Goal: Task Accomplishment & Management: Use online tool/utility

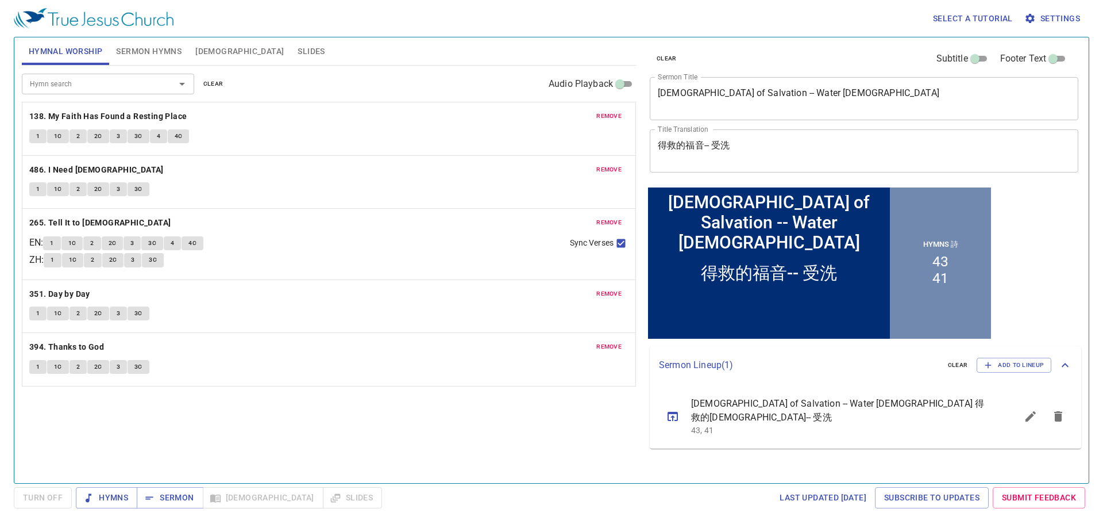
click at [551, 116] on button "remove" at bounding box center [609, 116] width 39 height 14
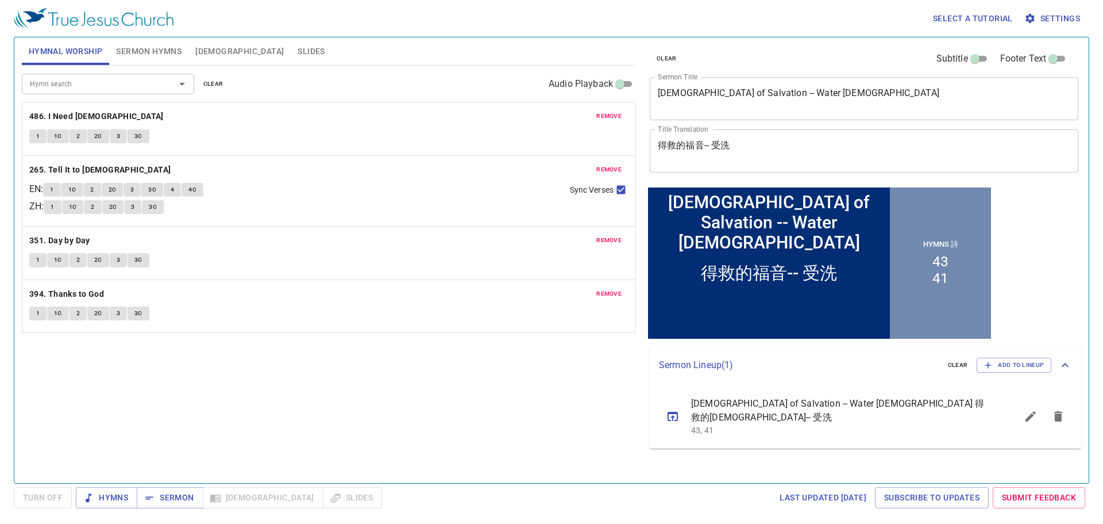
click at [551, 116] on button "remove" at bounding box center [609, 116] width 39 height 14
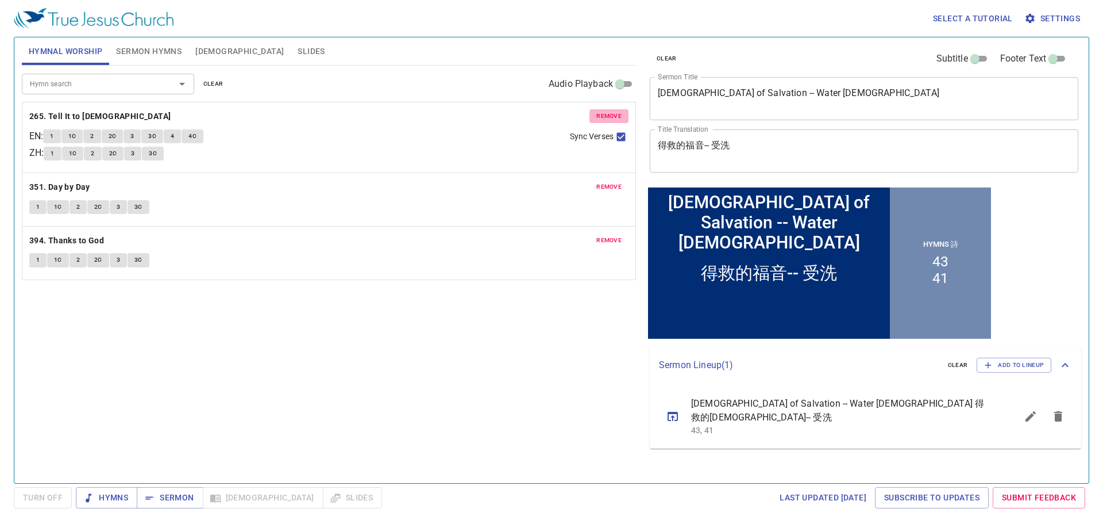
click at [551, 116] on button "remove" at bounding box center [609, 116] width 39 height 14
click at [551, 180] on button "remove" at bounding box center [609, 187] width 39 height 14
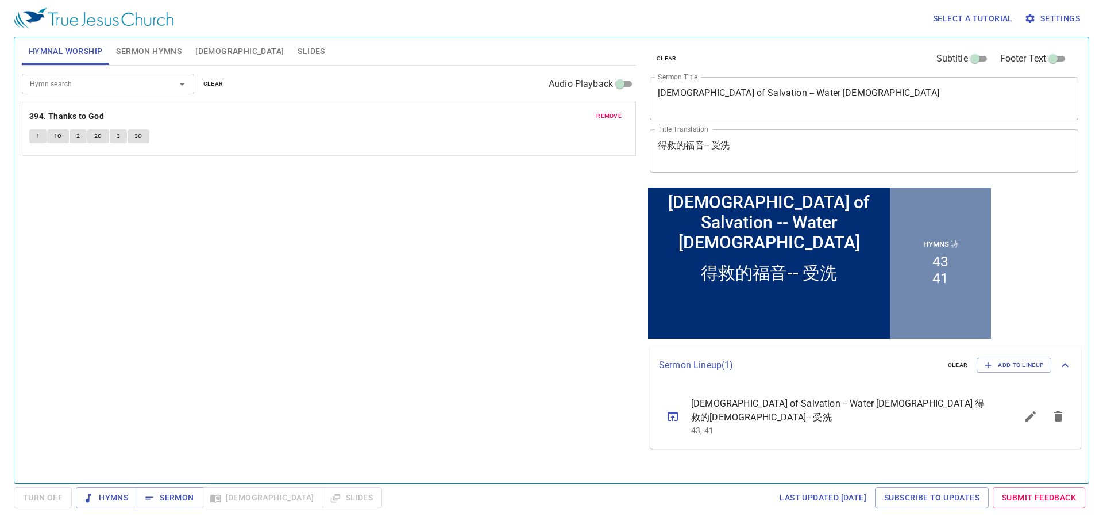
click at [551, 116] on button "remove" at bounding box center [609, 116] width 39 height 14
click at [147, 91] on div "Hymn search" at bounding box center [108, 84] width 172 height 20
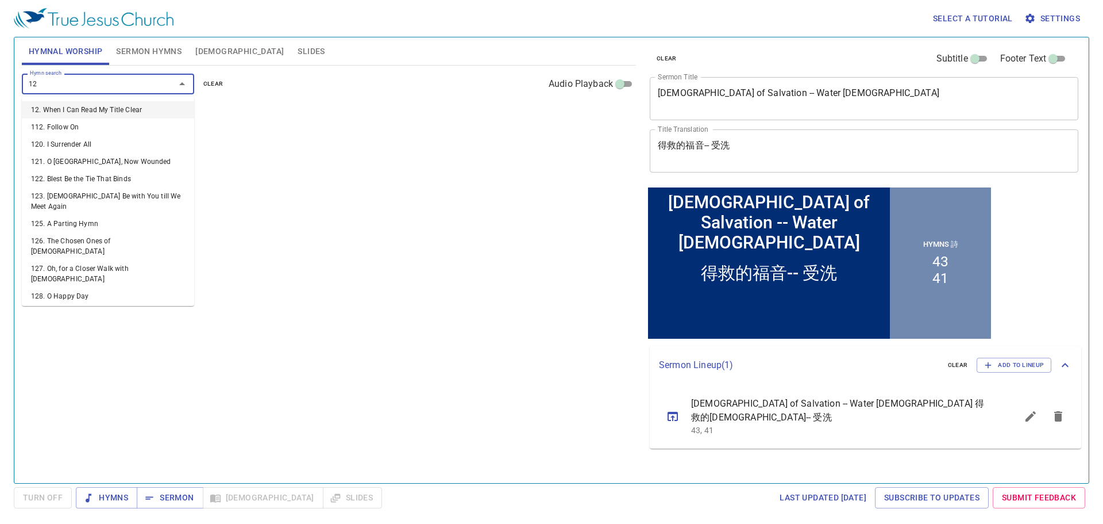
type input "129"
type input "47"
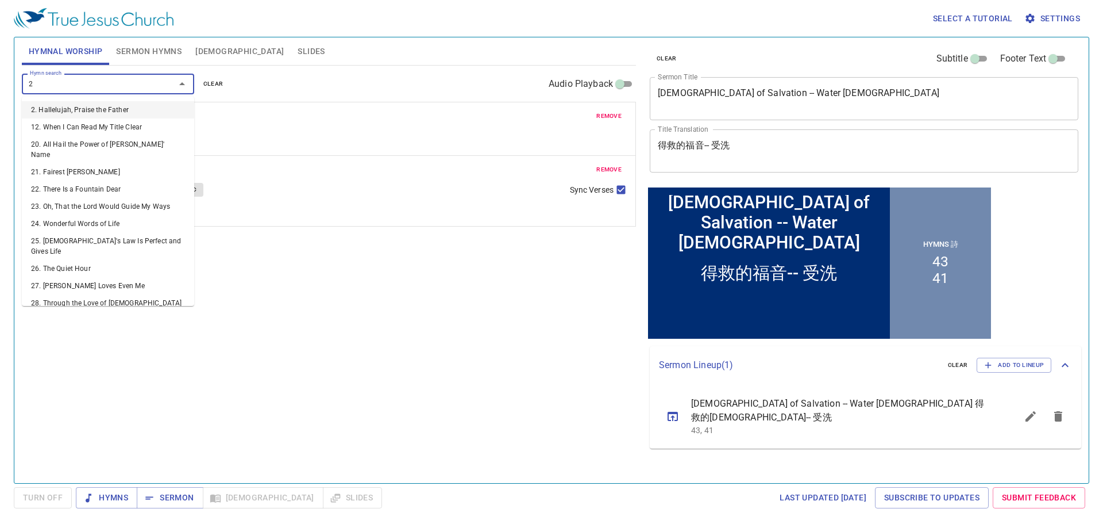
type input "24"
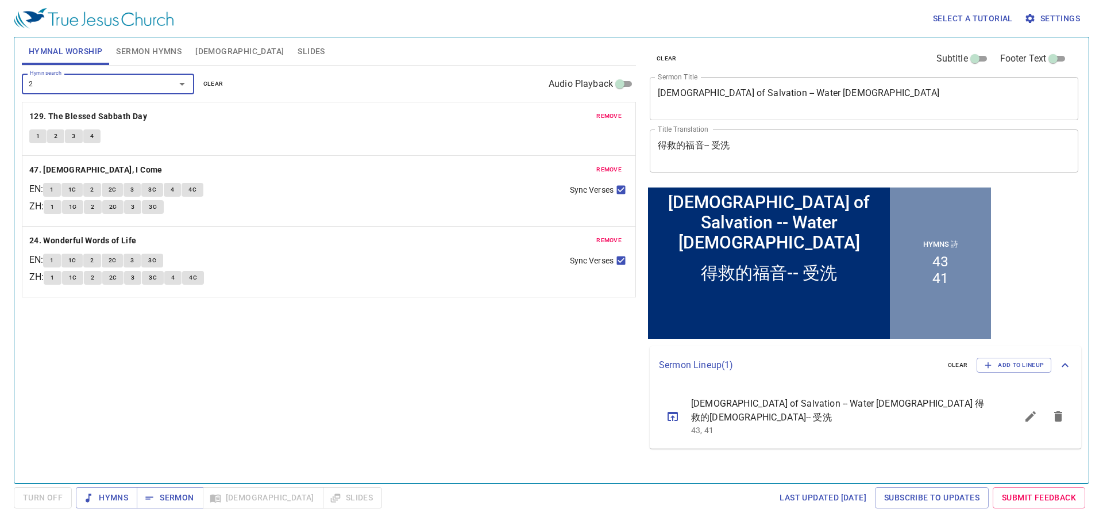
type input "26"
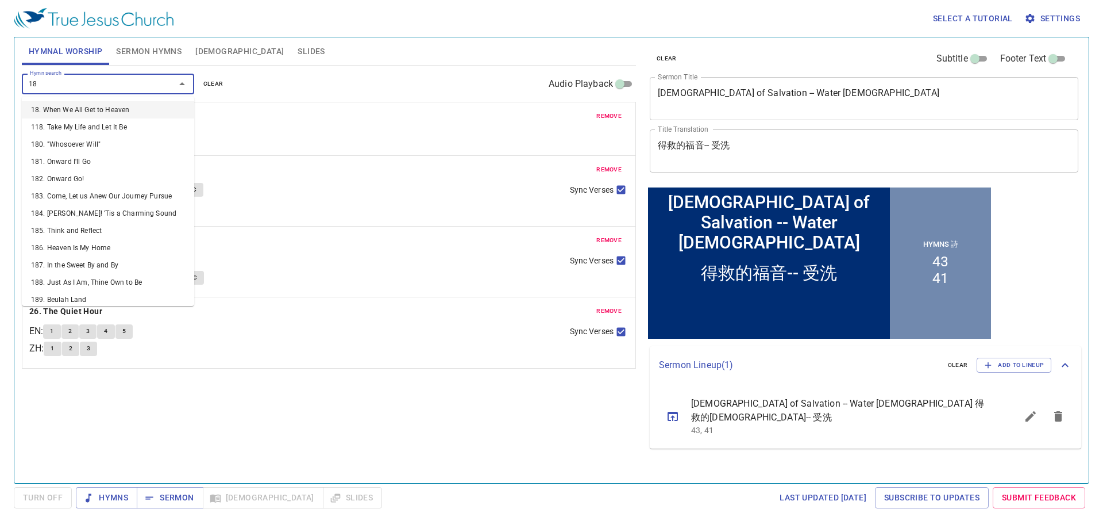
type input "185"
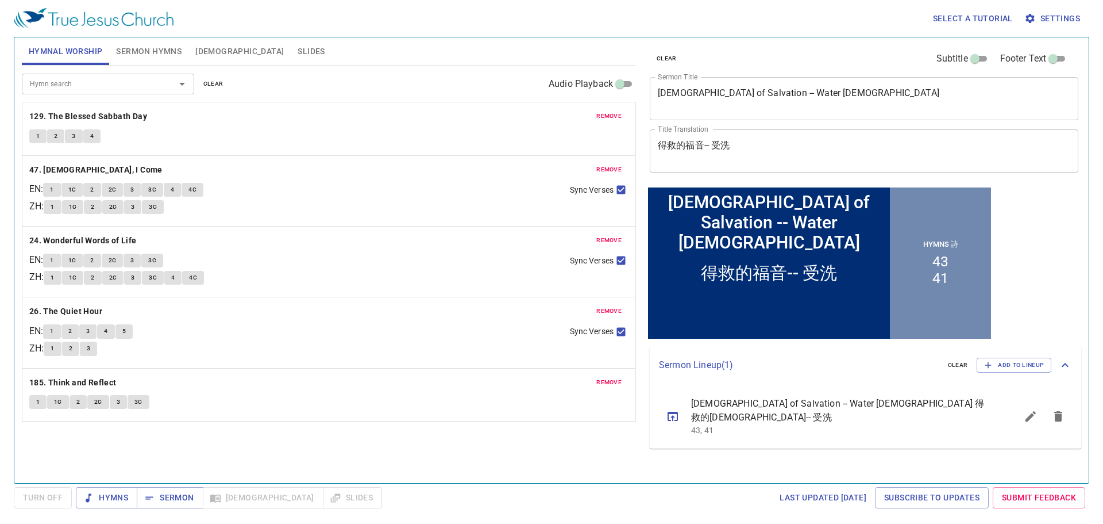
drag, startPoint x: 817, startPoint y: 82, endPoint x: 702, endPoint y: 82, distance: 114.4
click at [551, 82] on div "Gospel of Salvation -- Water Baptism x Sermon Title" at bounding box center [864, 98] width 429 height 43
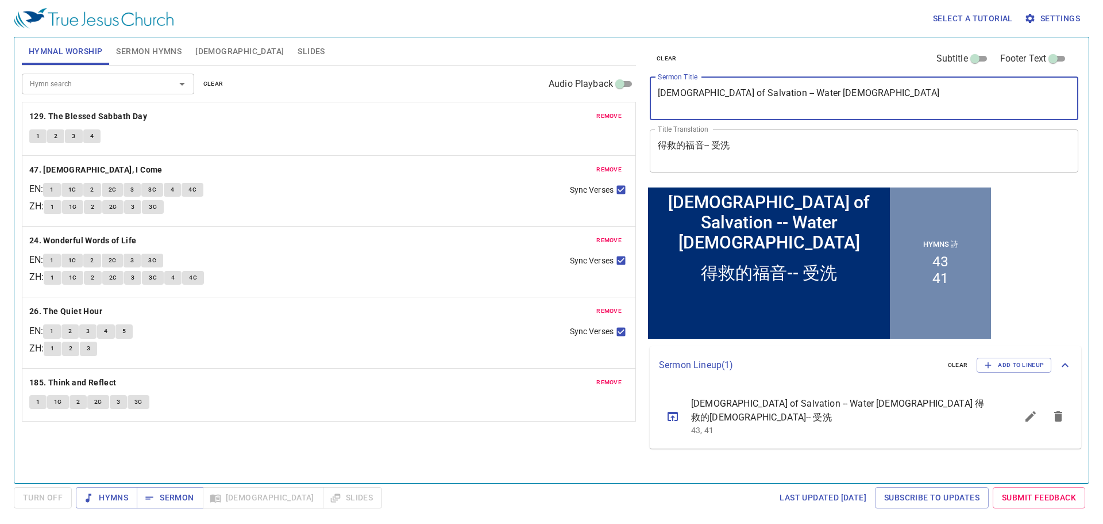
click at [551, 88] on textarea "Gospel of Salvation -- Water Baptism" at bounding box center [864, 98] width 413 height 22
click at [551, 90] on textarea "Gospel of Salvation -- Water Baptism" at bounding box center [864, 98] width 413 height 22
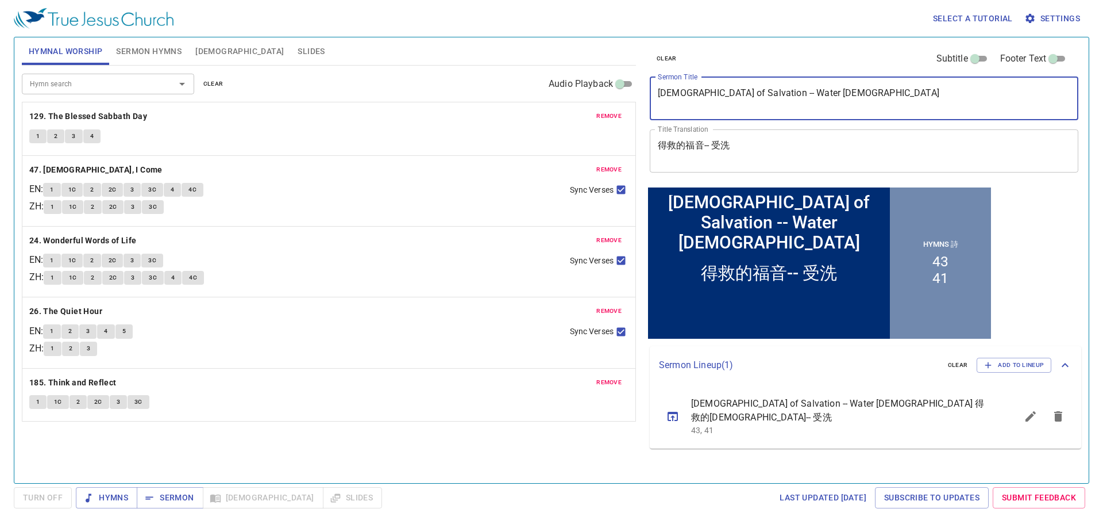
click at [551, 90] on textarea "Gospel of Salvation -- Water Baptism" at bounding box center [864, 98] width 413 height 22
paste textarea "Do not believe in every spirit"
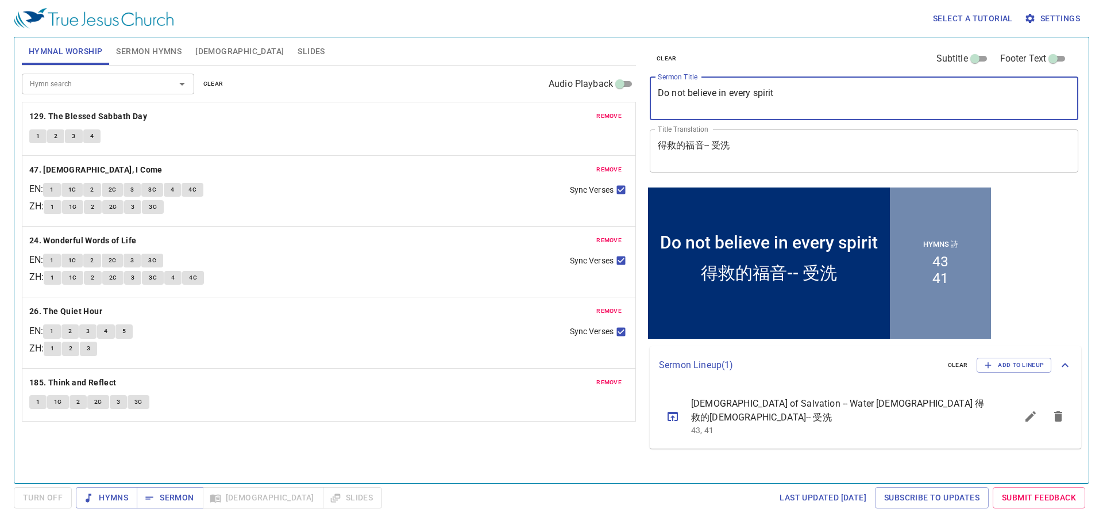
click at [551, 95] on textarea "Do not believe in every spirit" at bounding box center [864, 98] width 413 height 22
click at [551, 93] on textarea "Do Not believe in every spirit" at bounding box center [864, 98] width 413 height 22
click at [551, 93] on textarea "Do Not Believe in every spirit" at bounding box center [864, 98] width 413 height 22
click at [551, 91] on textarea "Do Not Believe in Every spirit" at bounding box center [864, 98] width 413 height 22
type textarea "Do Not Believe in Every Spirit"
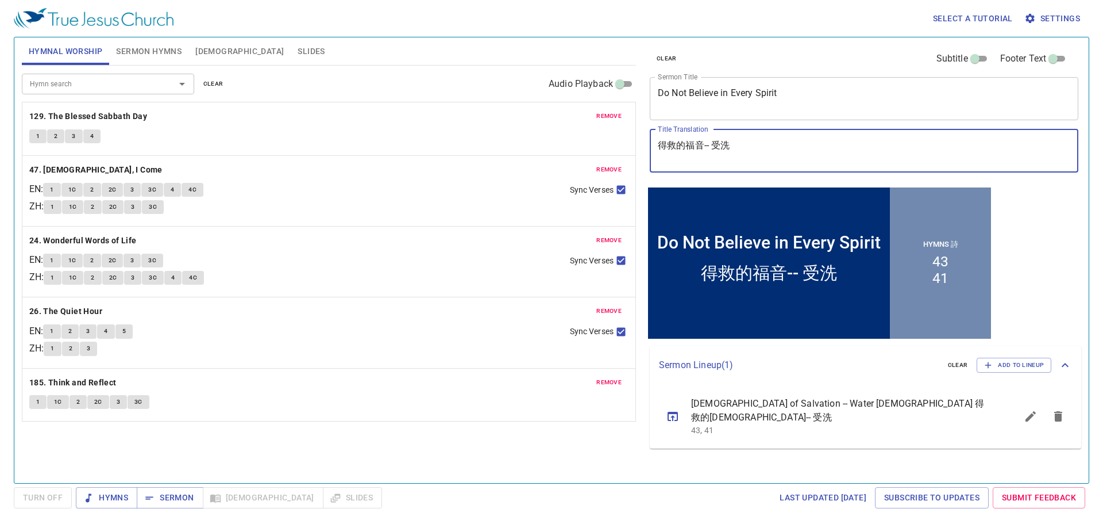
drag, startPoint x: 752, startPoint y: 152, endPoint x: 634, endPoint y: 126, distance: 121.3
click at [551, 126] on div "Hymnal Worship Sermon Hymns Bible Slides Hymn search Hymn search clear Audio Pl…" at bounding box center [551, 255] width 1069 height 445
paste textarea "一切的靈,不可都信"
type textarea "一切的靈,不可都信"
click at [155, 49] on span "Sermon Hymns" at bounding box center [149, 51] width 66 height 14
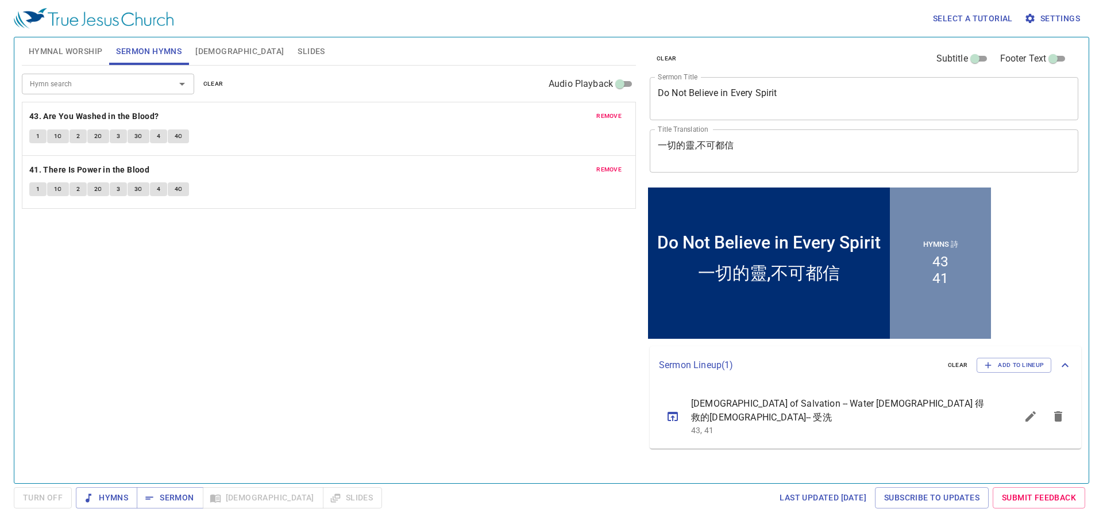
click at [551, 122] on button "remove" at bounding box center [609, 116] width 39 height 14
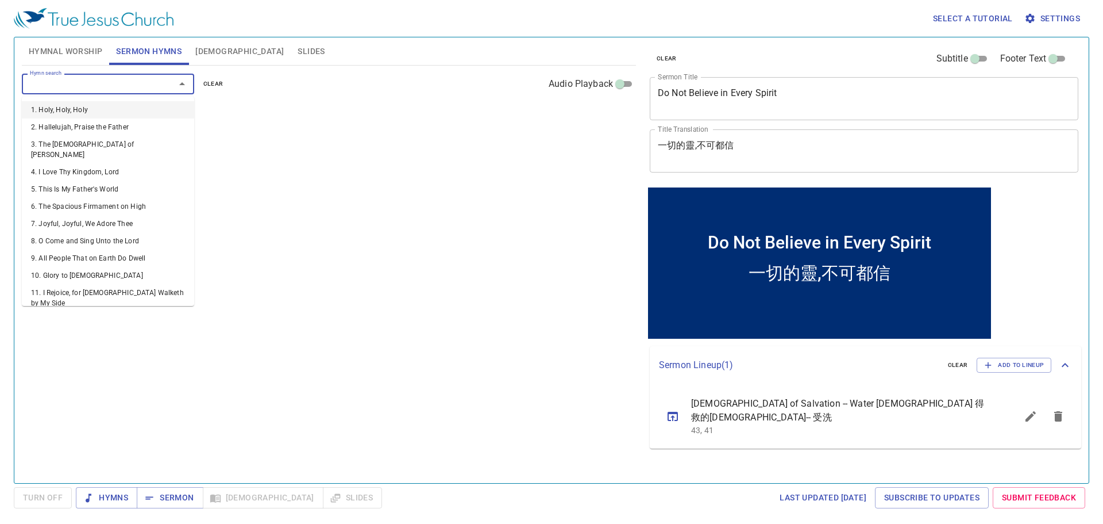
click at [60, 87] on input "Hymn search" at bounding box center [91, 83] width 132 height 13
type input "247"
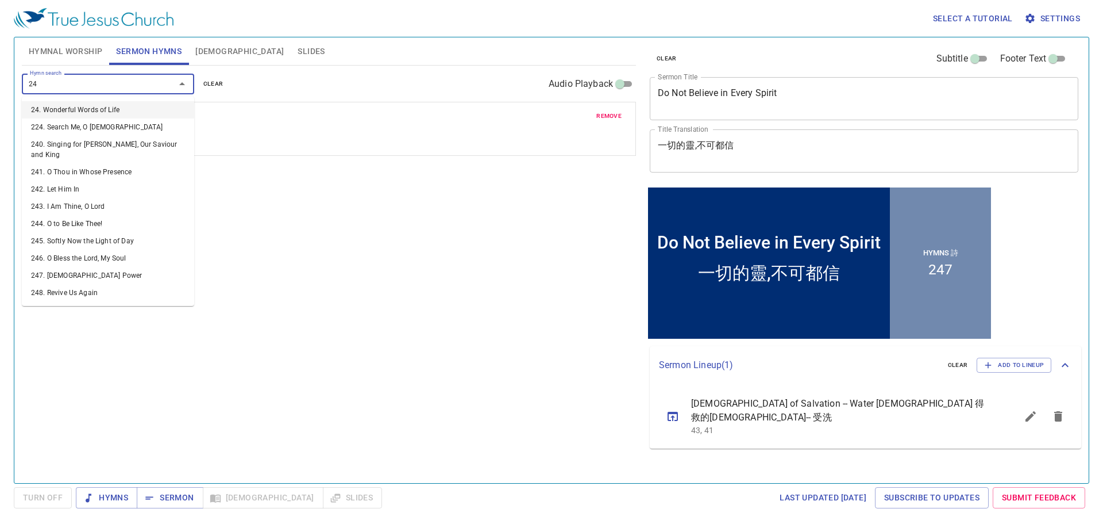
type input "249"
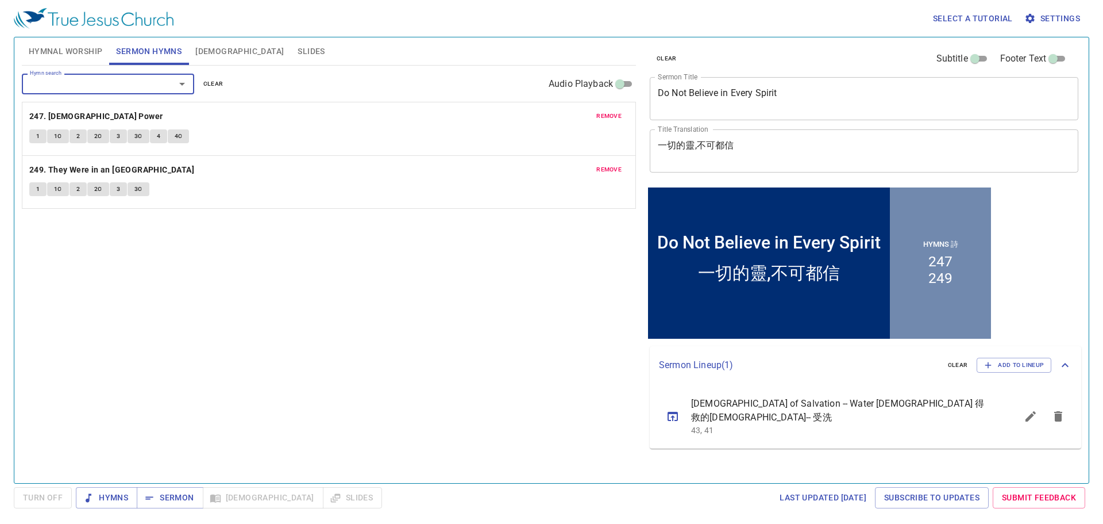
click at [73, 48] on span "Hymnal Worship" at bounding box center [66, 51] width 74 height 14
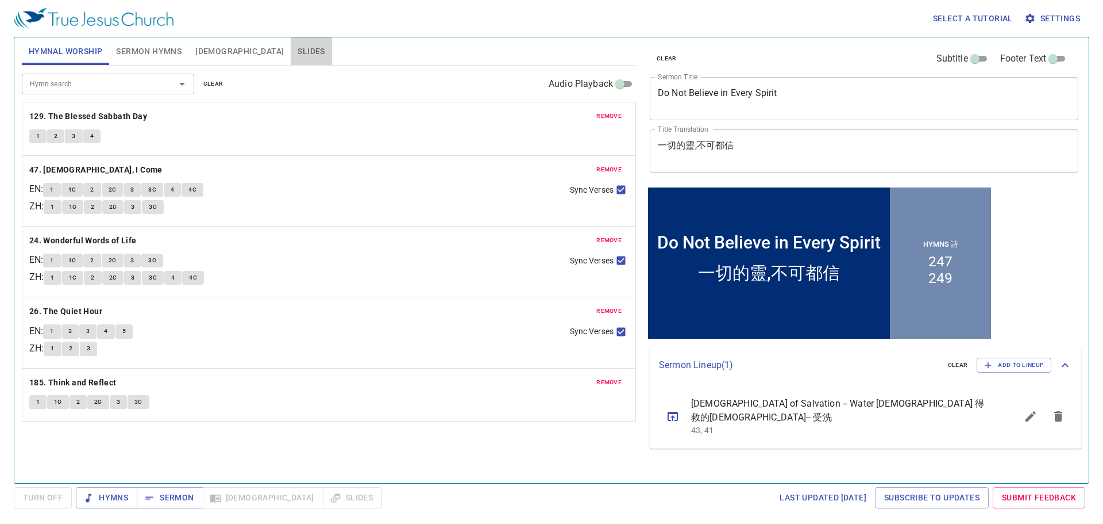
click at [298, 51] on span "Slides" at bounding box center [311, 51] width 27 height 14
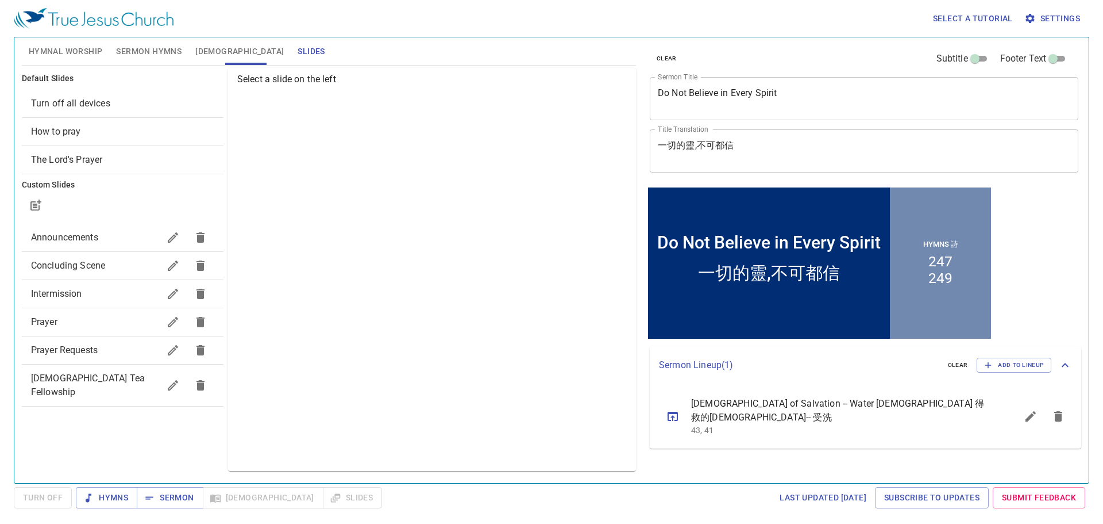
click at [89, 303] on div "Intermission" at bounding box center [123, 294] width 202 height 28
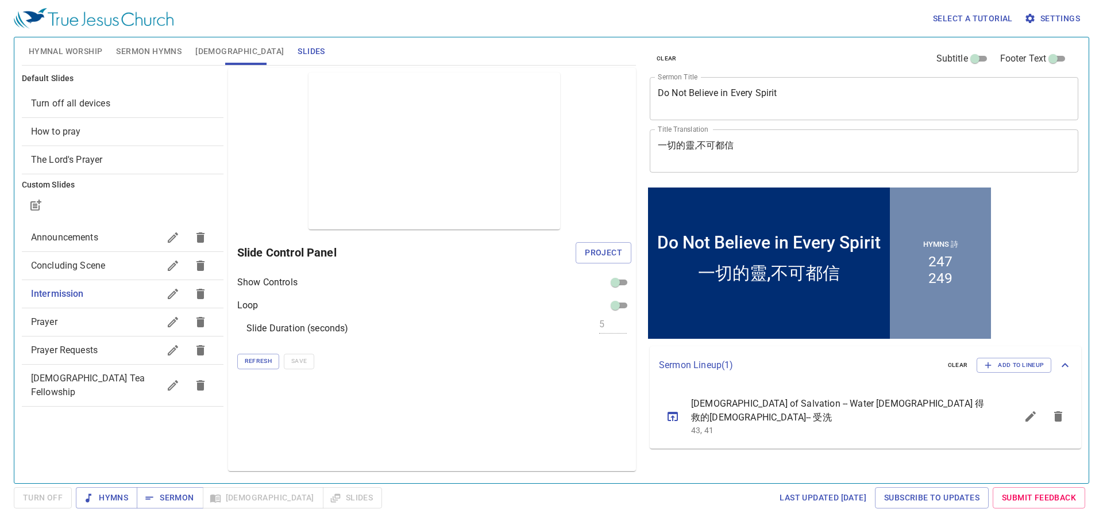
click at [95, 326] on span "Prayer" at bounding box center [95, 322] width 128 height 14
click at [97, 351] on span "Prayer Requests" at bounding box center [64, 349] width 67 height 11
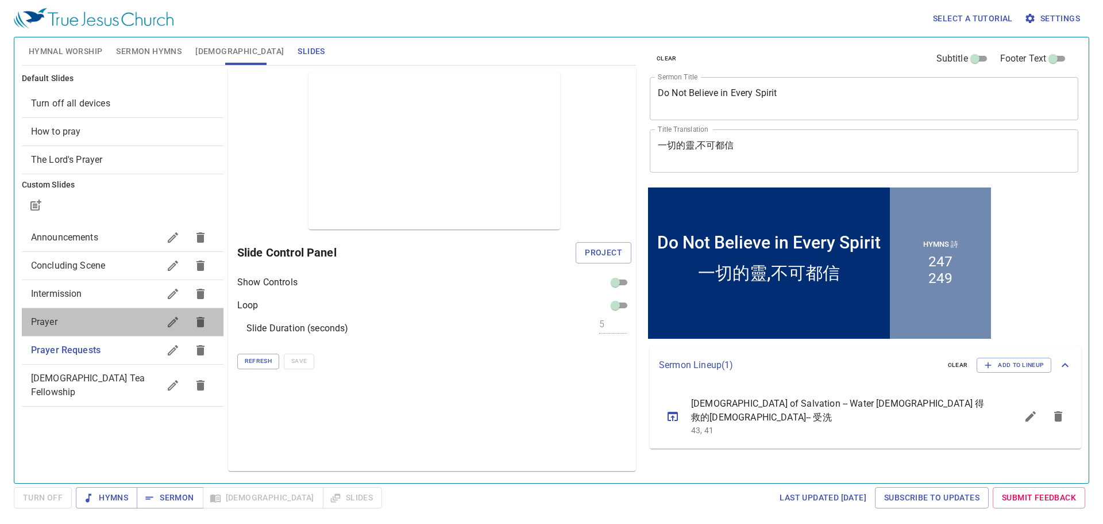
click at [105, 325] on span "Prayer" at bounding box center [95, 322] width 128 height 14
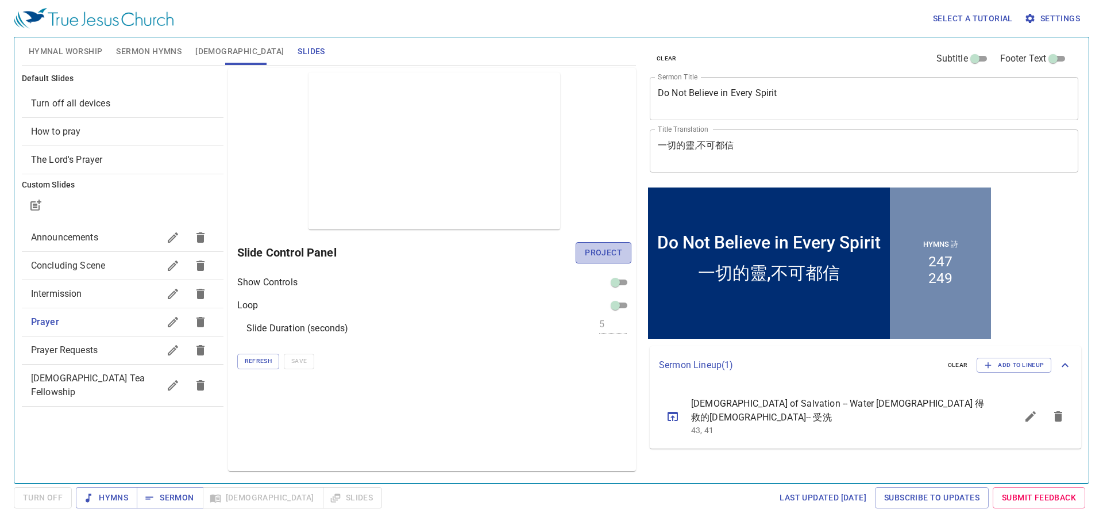
click at [551, 253] on span "Project" at bounding box center [603, 252] width 37 height 14
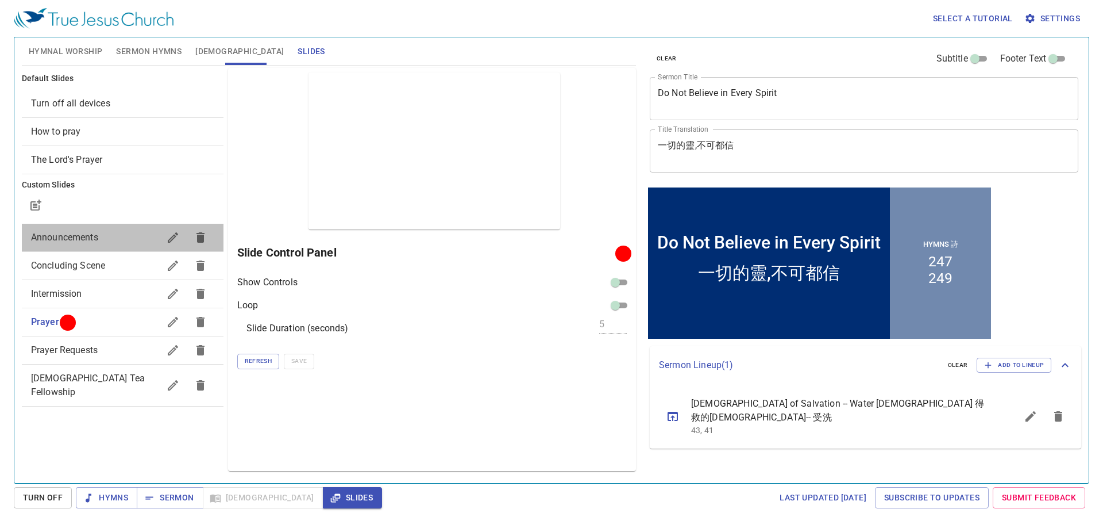
click at [97, 242] on span "Announcements" at bounding box center [95, 237] width 128 height 14
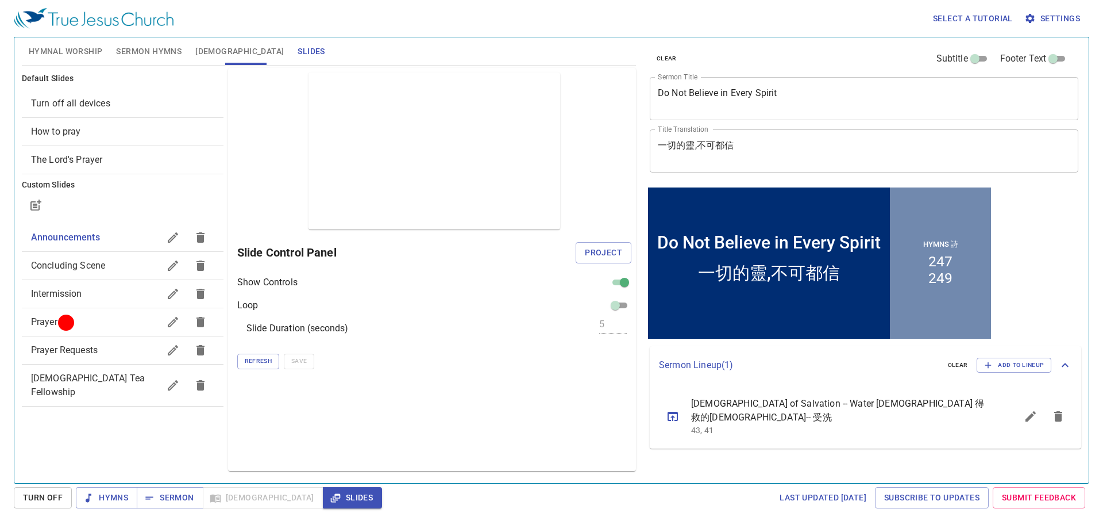
click at [83, 291] on span "Intermission" at bounding box center [95, 294] width 128 height 14
checkbox input "false"
click at [39, 202] on icon "button" at bounding box center [37, 203] width 9 height 9
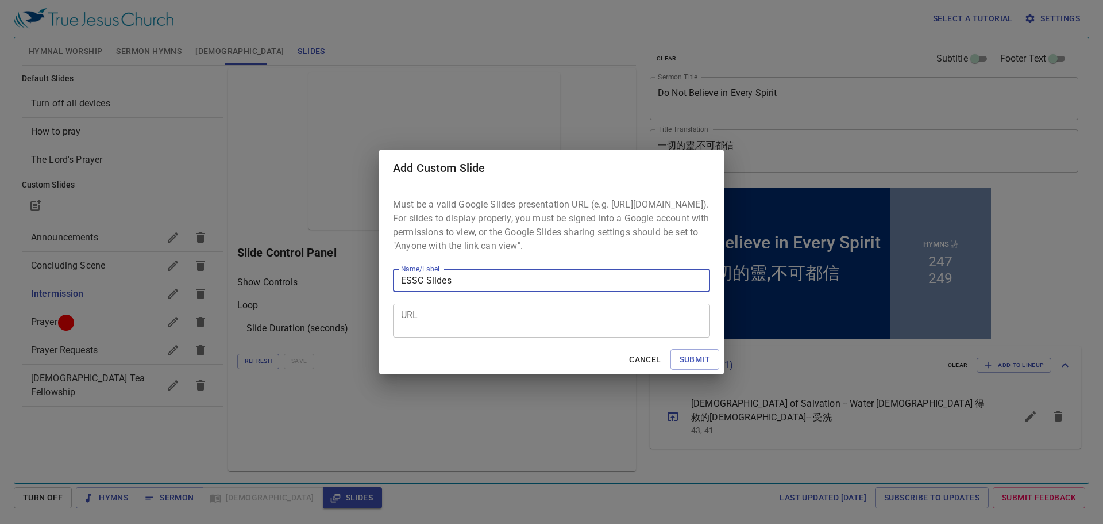
type input "ESSC Slides"
click at [443, 315] on div "URL" at bounding box center [551, 320] width 317 height 34
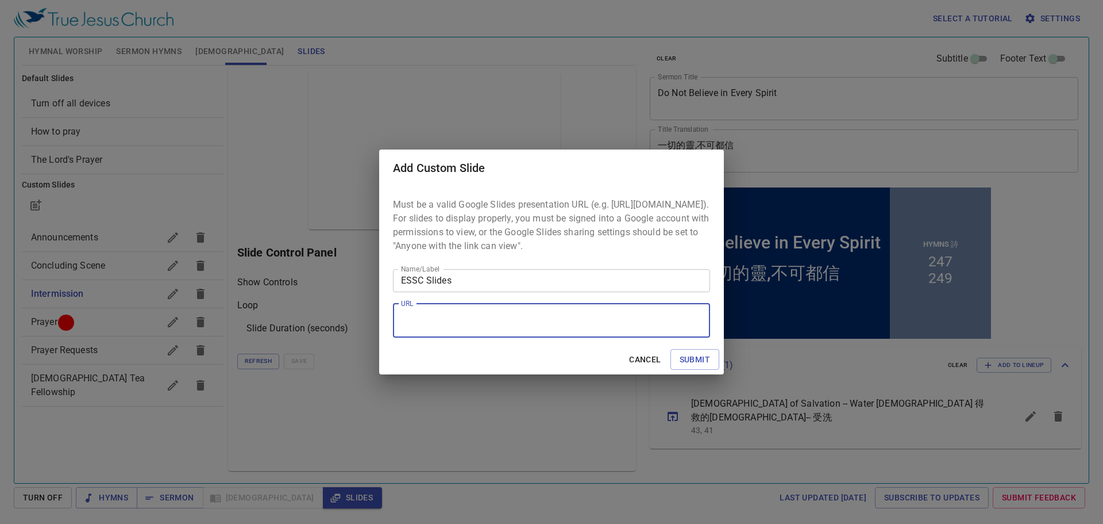
paste textarea "https://docs.google.com/presentation/d/1gj87jsPO7zOk4YlhUr4CYO_FUAe8Yfvz/edit?s…"
type textarea "https://docs.google.com/presentation/d/1gj87jsPO7zOk4YlhUr4CYO_FUAe8Yfvz/edit?s…"
click at [551, 365] on span "Submit" at bounding box center [695, 359] width 30 height 14
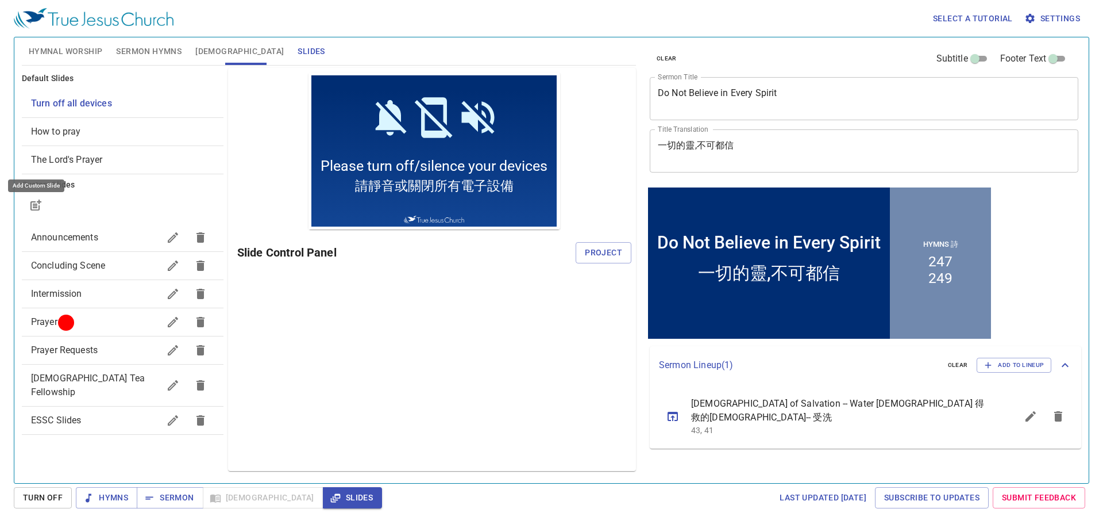
click at [97, 413] on span "ESSC Slides" at bounding box center [95, 420] width 128 height 14
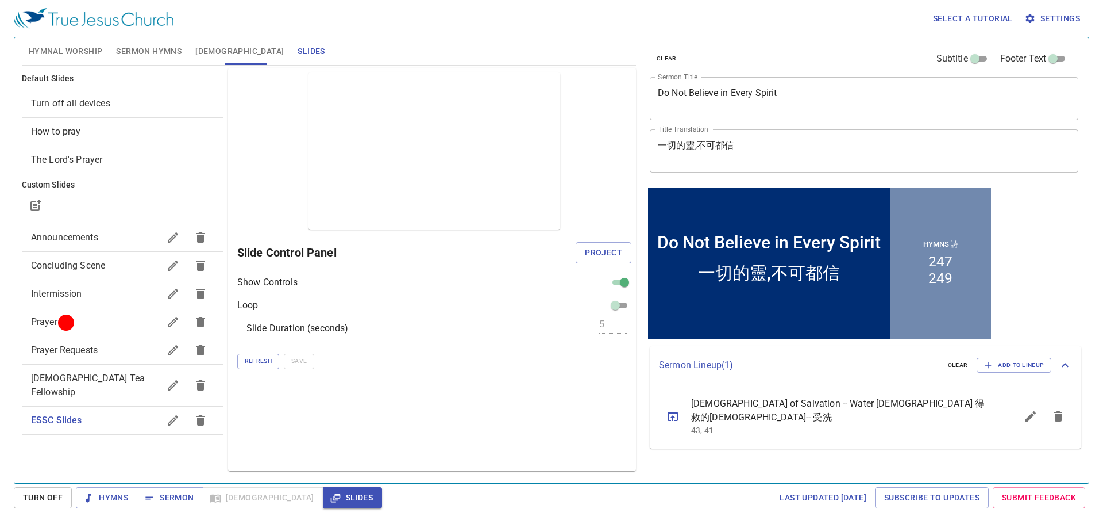
click at [77, 241] on span "Announcements" at bounding box center [64, 237] width 67 height 11
click at [61, 56] on span "Hymnal Worship" at bounding box center [66, 51] width 74 height 14
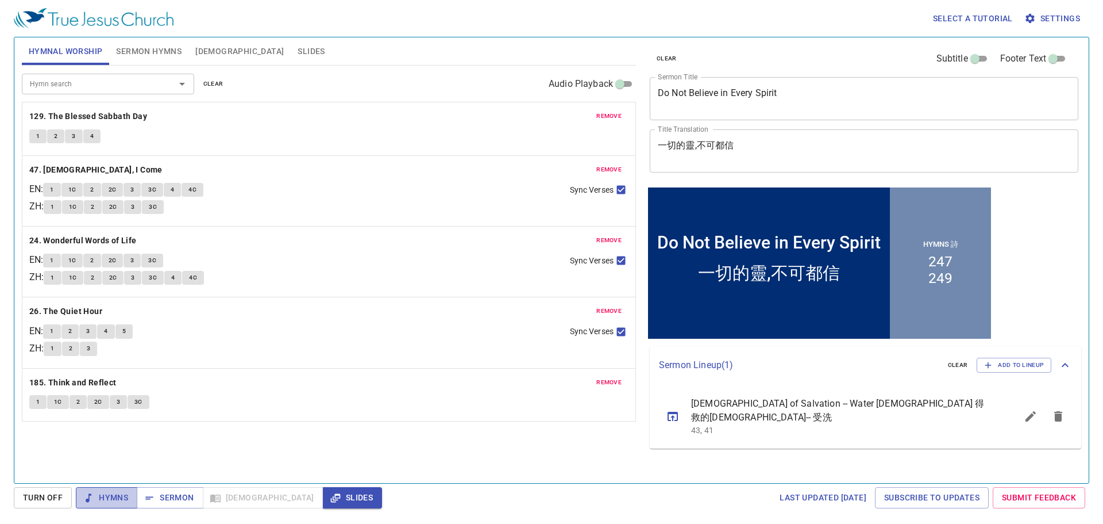
click at [108, 496] on span "Hymns" at bounding box center [106, 497] width 43 height 14
click at [125, 118] on b "129. The Blessed Sabbath Day" at bounding box center [88, 116] width 118 height 14
click at [29, 134] on button "1" at bounding box center [37, 136] width 17 height 14
click at [71, 164] on b "47. [DEMOGRAPHIC_DATA], I Come" at bounding box center [95, 170] width 133 height 14
click at [602, 117] on span "remove" at bounding box center [608, 116] width 25 height 10
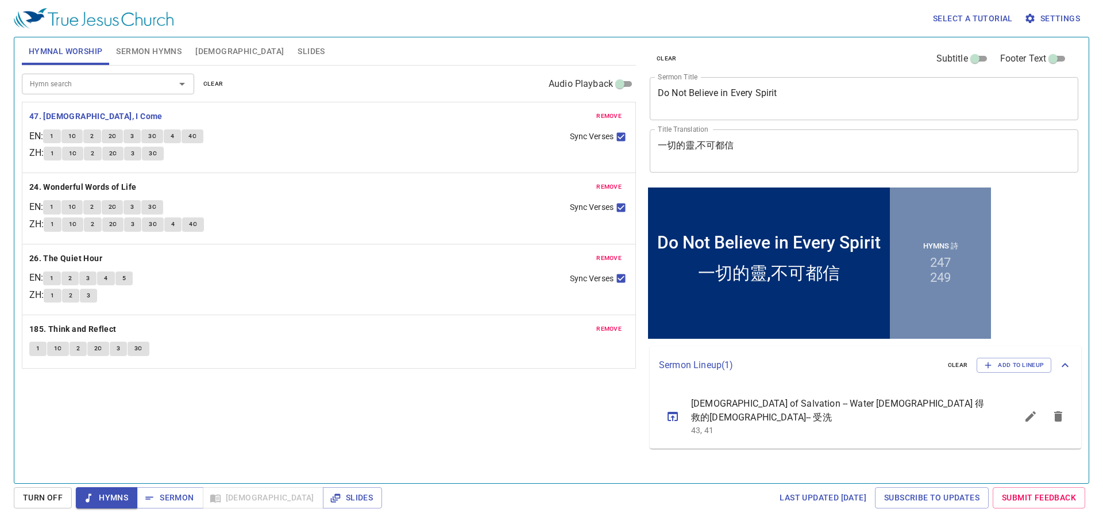
click at [60, 133] on button "1" at bounding box center [51, 136] width 17 height 14
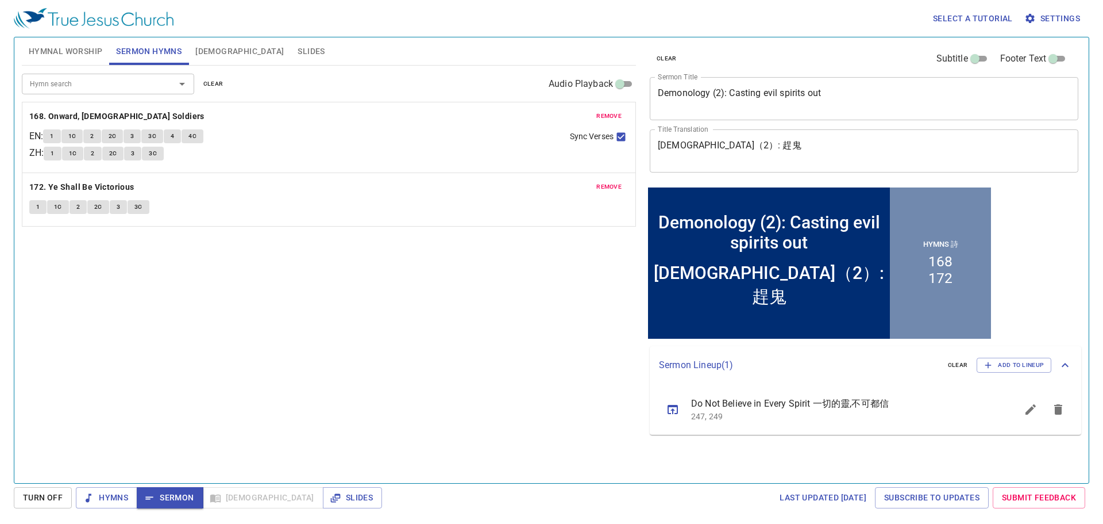
click at [207, 40] on button "[DEMOGRAPHIC_DATA]" at bounding box center [239, 51] width 102 height 28
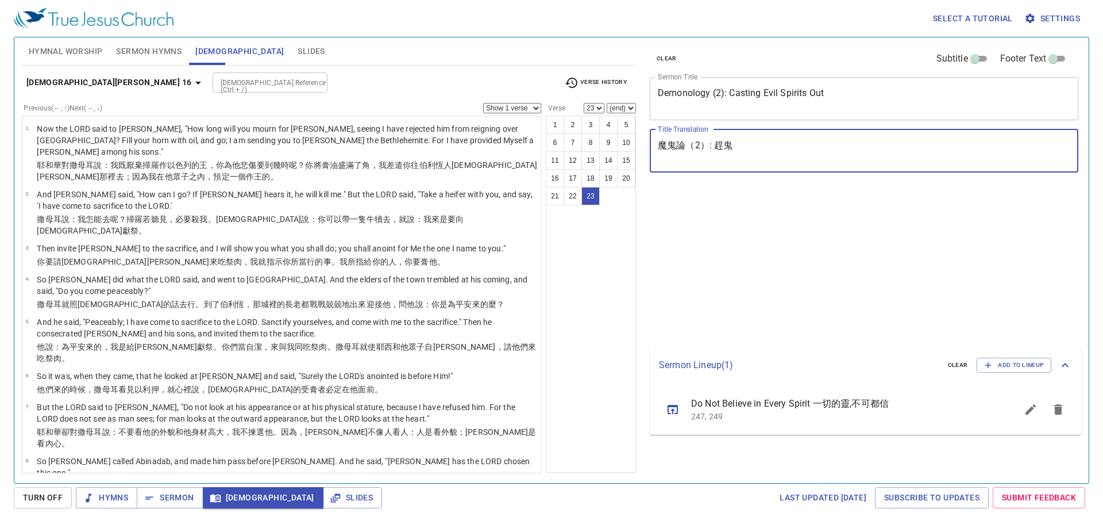
select select "23"
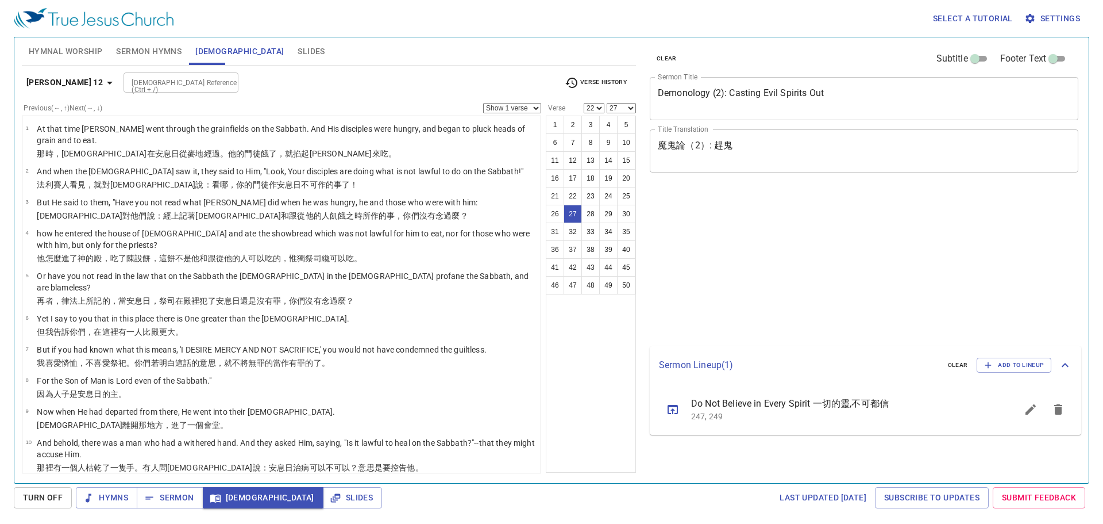
select select "22"
select select "27"
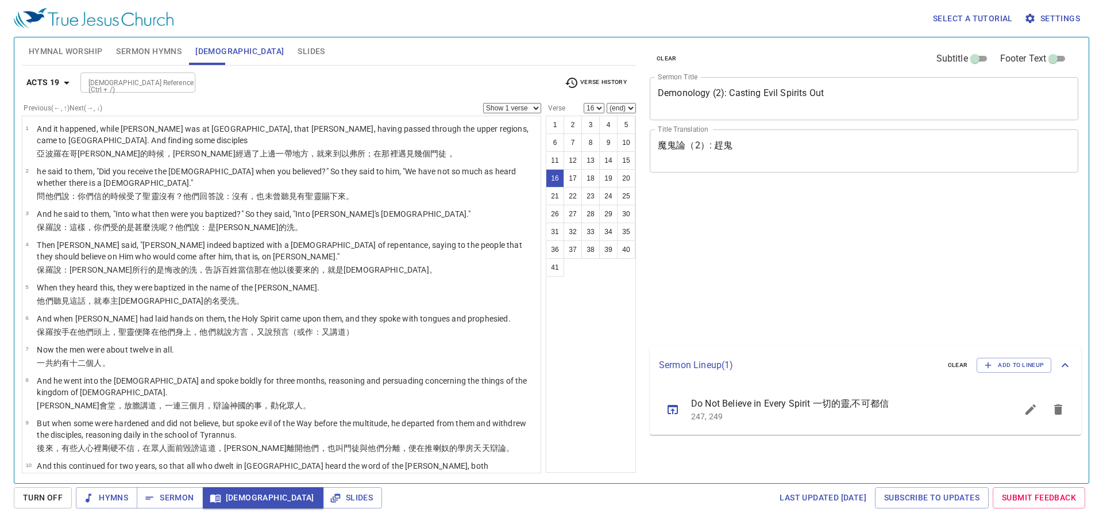
select select "16"
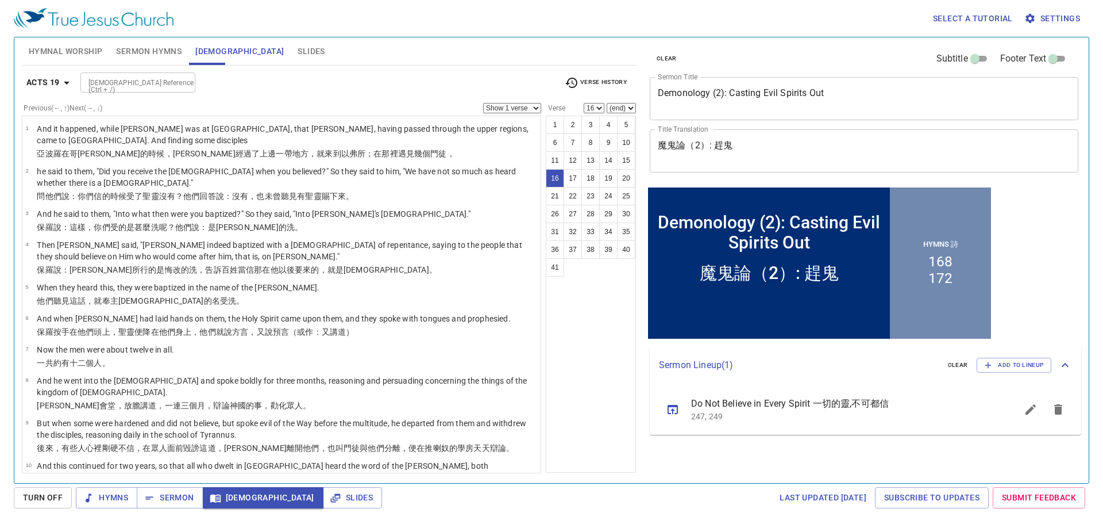
scroll to position [289, 0]
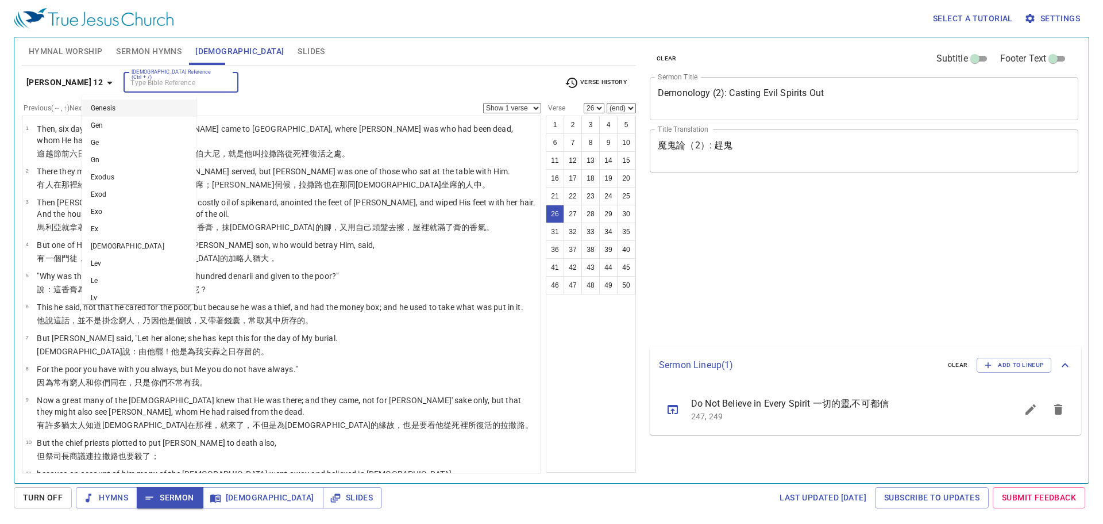
select select "26"
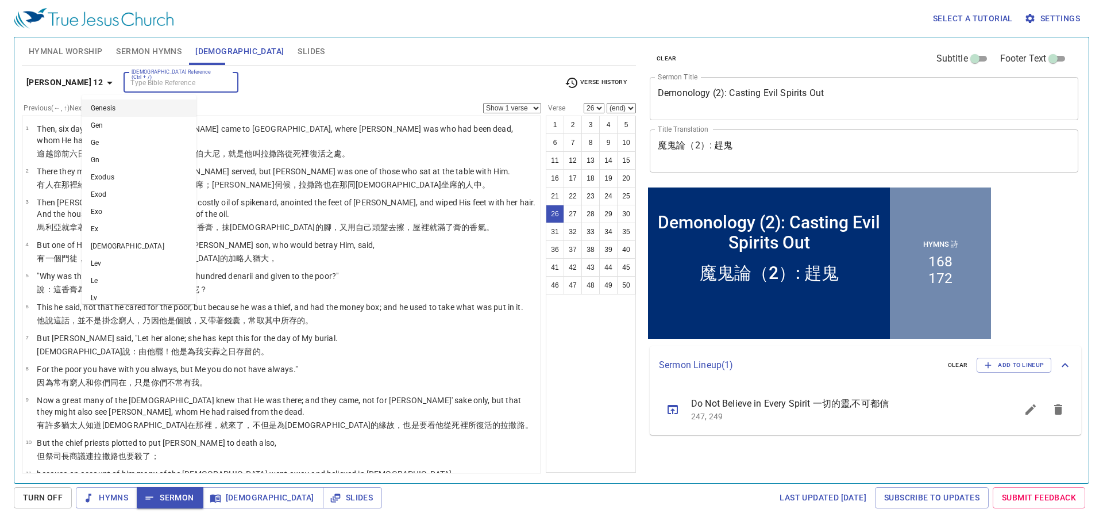
scroll to position [687, 0]
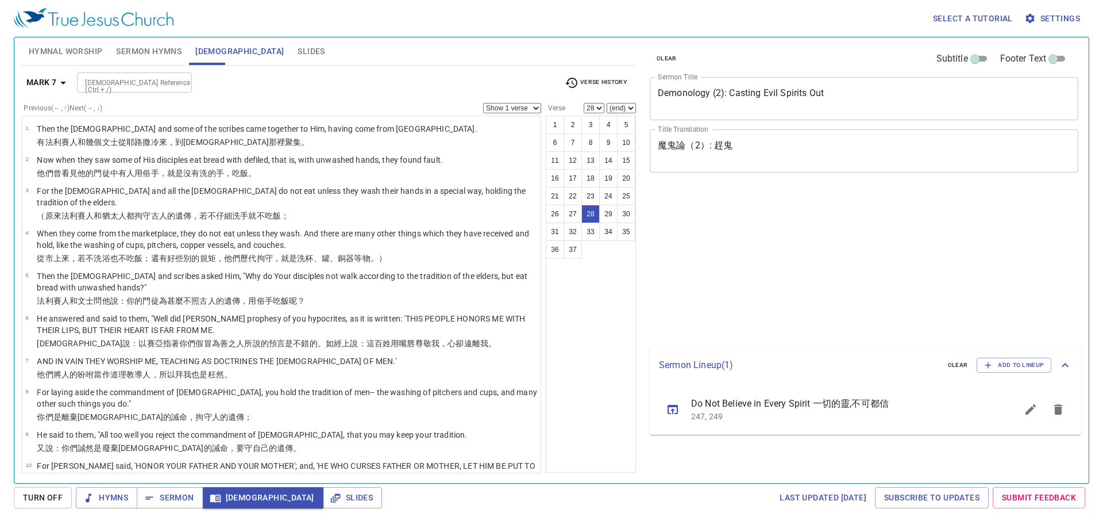
select select "28"
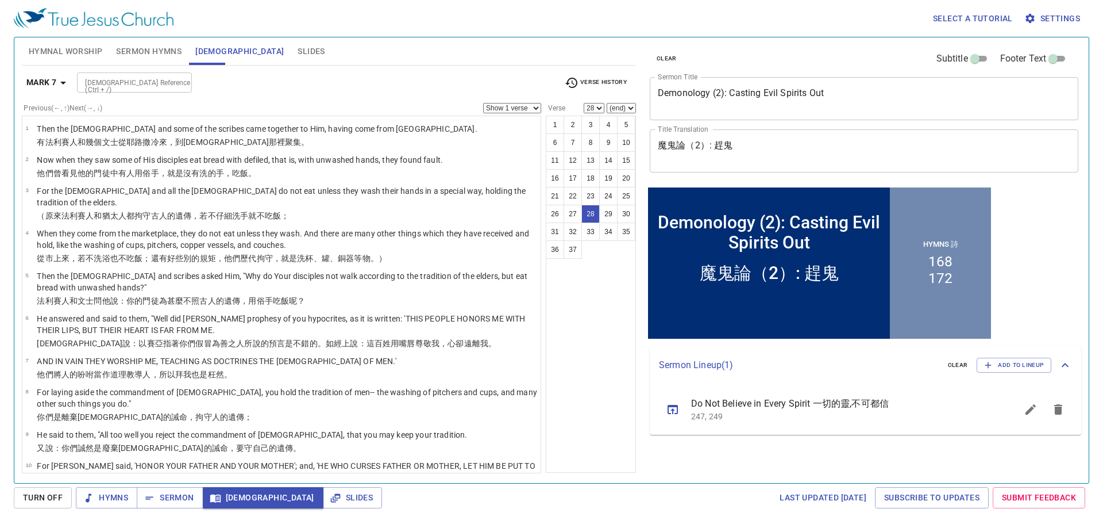
scroll to position [710, 0]
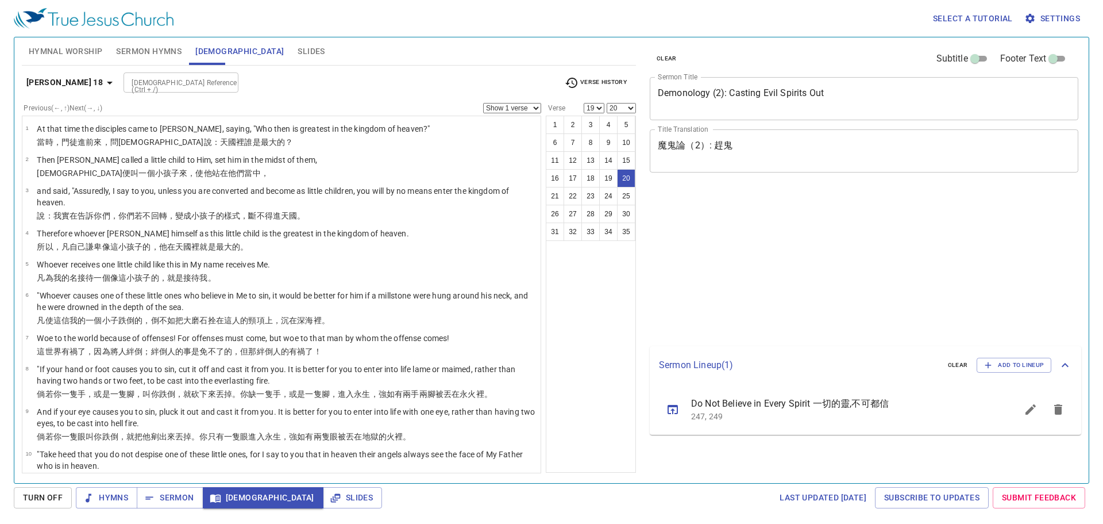
select select "19"
select select "20"
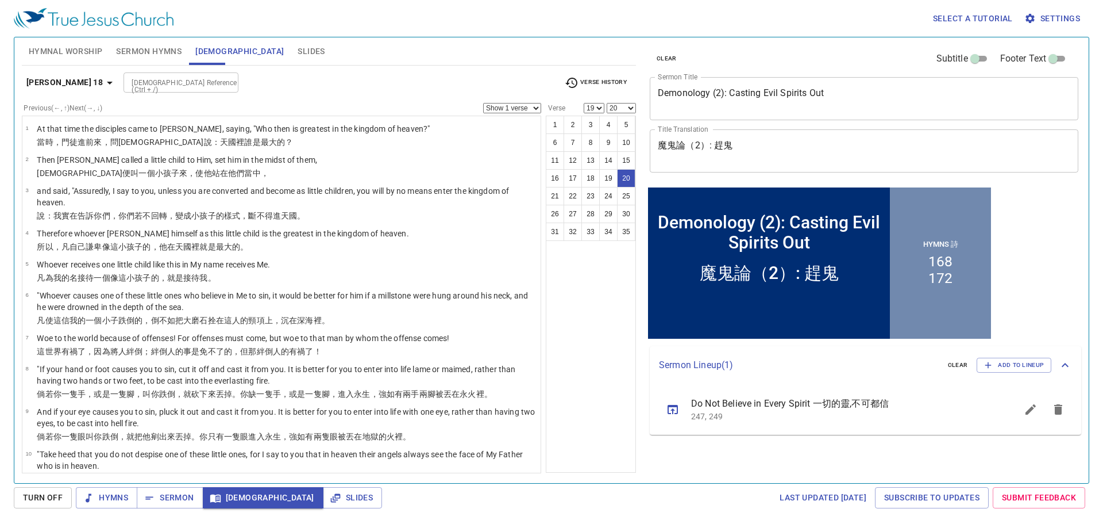
scroll to position [504, 0]
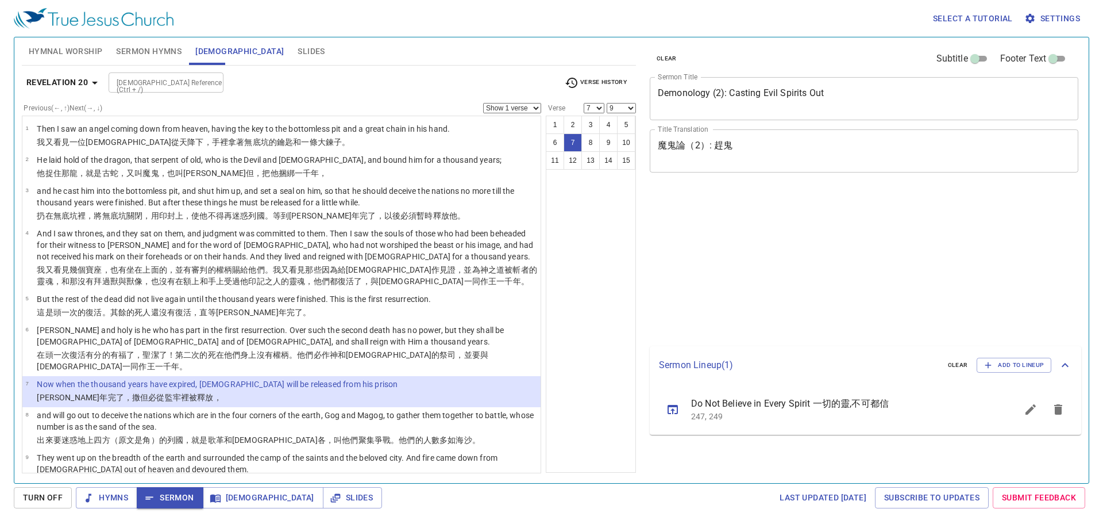
select select "7"
select select "9"
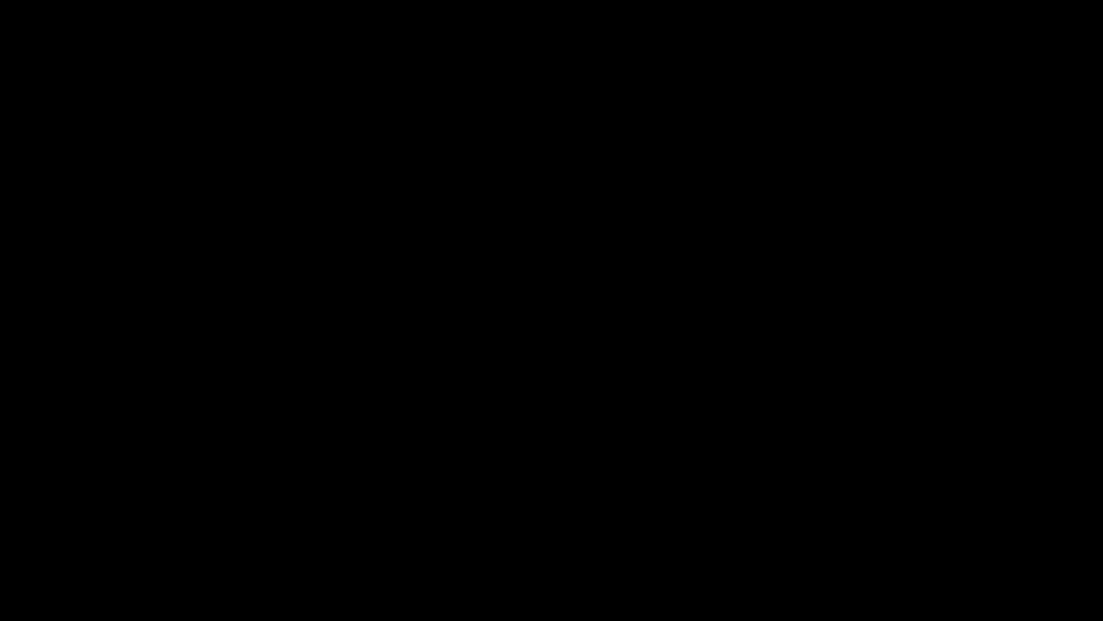
click at [1103, 427] on div at bounding box center [551, 310] width 1103 height 621
